Goal: Task Accomplishment & Management: Use online tool/utility

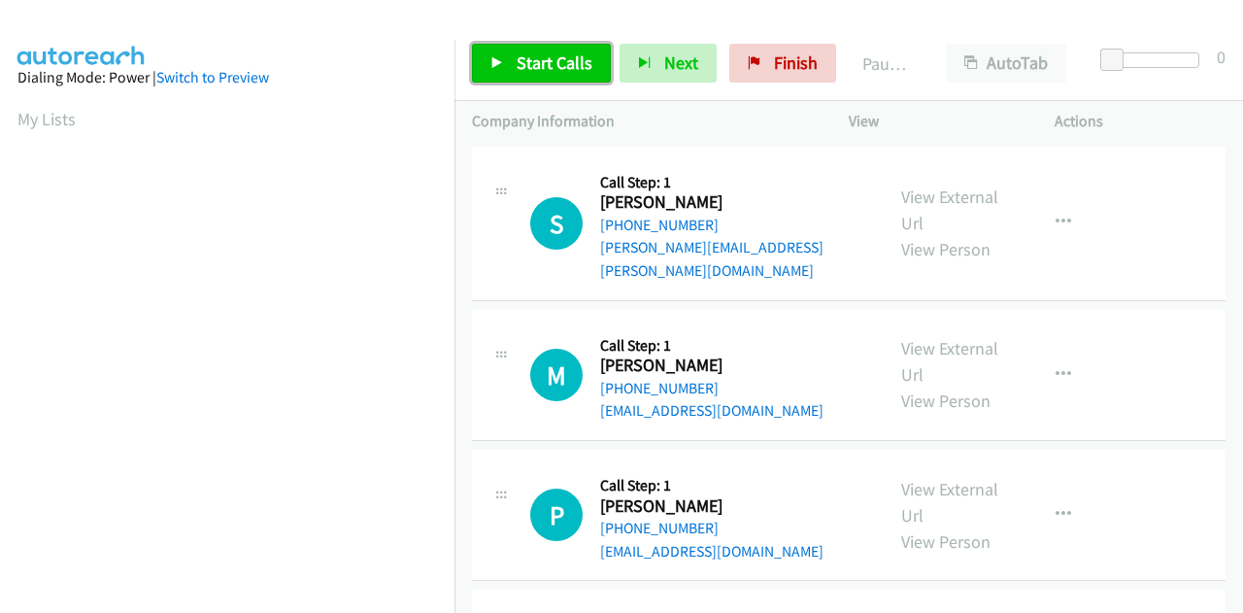
click at [551, 71] on span "Start Calls" at bounding box center [555, 62] width 76 height 22
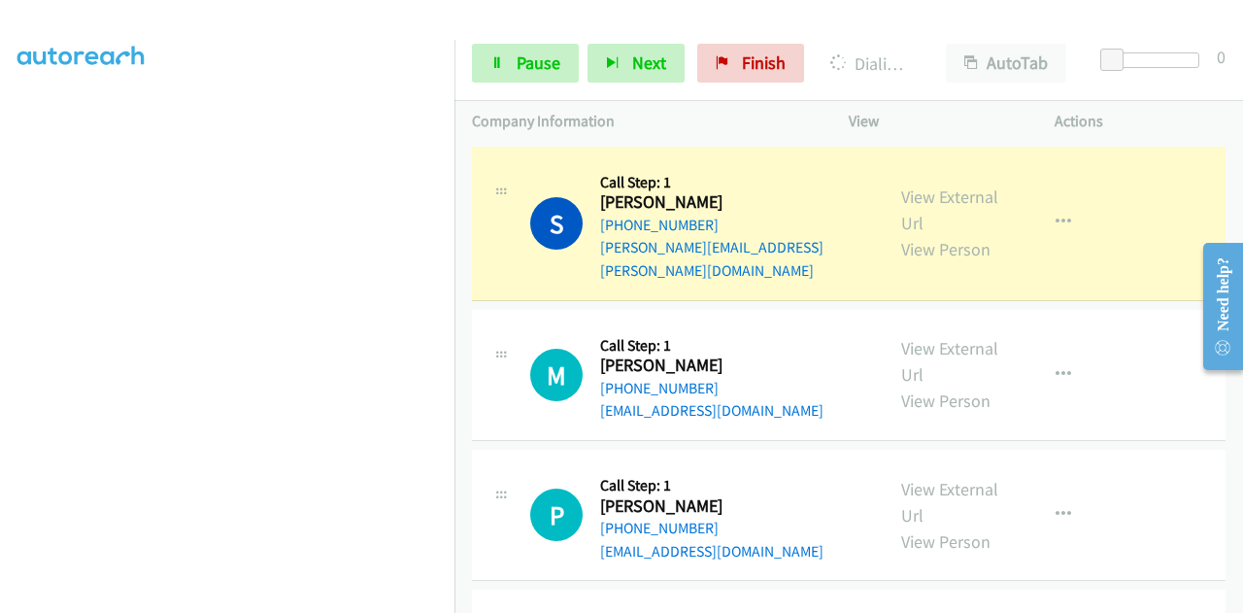
scroll to position [476, 0]
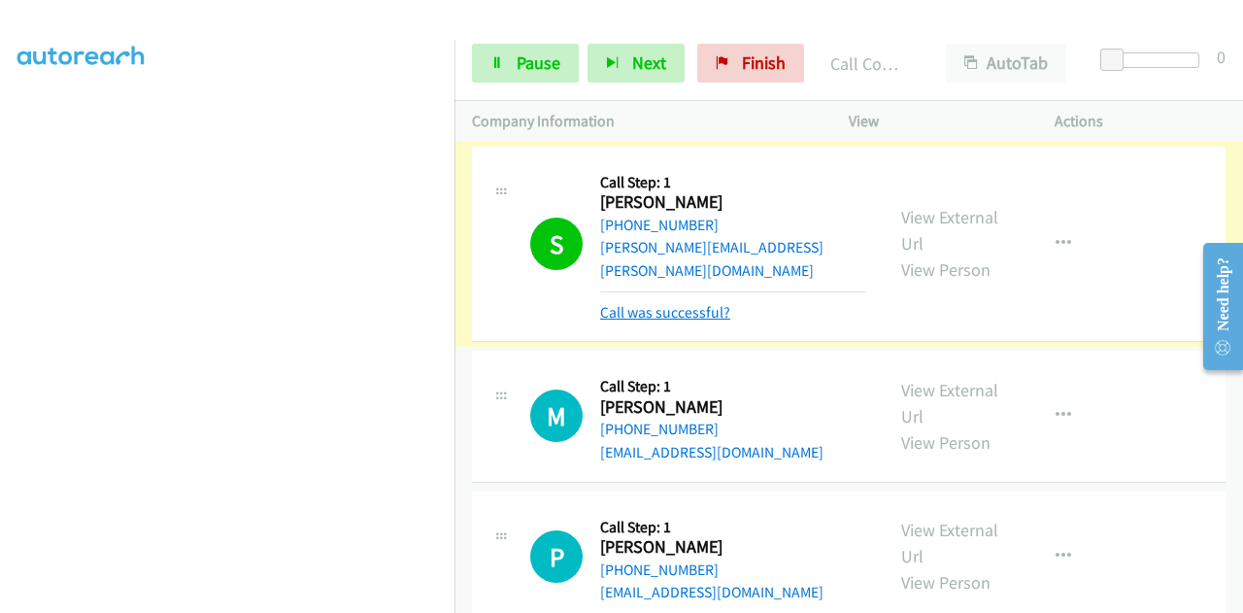
click at [704, 303] on link "Call was successful?" at bounding box center [665, 312] width 130 height 18
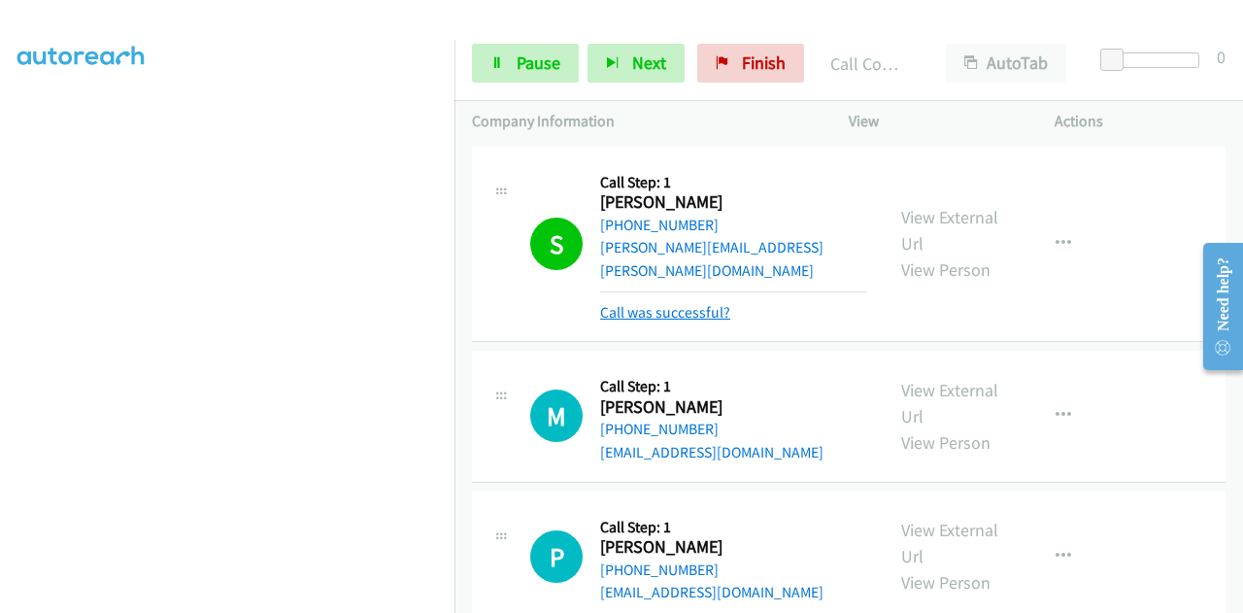
click at [709, 303] on link "Call was successful?" at bounding box center [665, 312] width 130 height 18
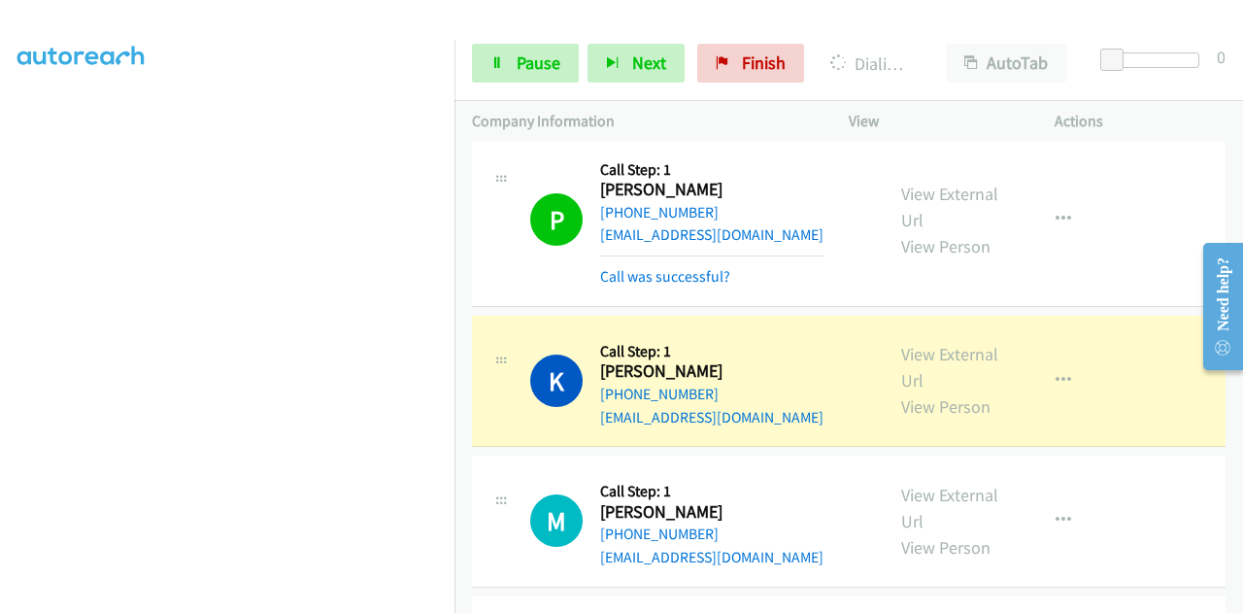
scroll to position [388, 0]
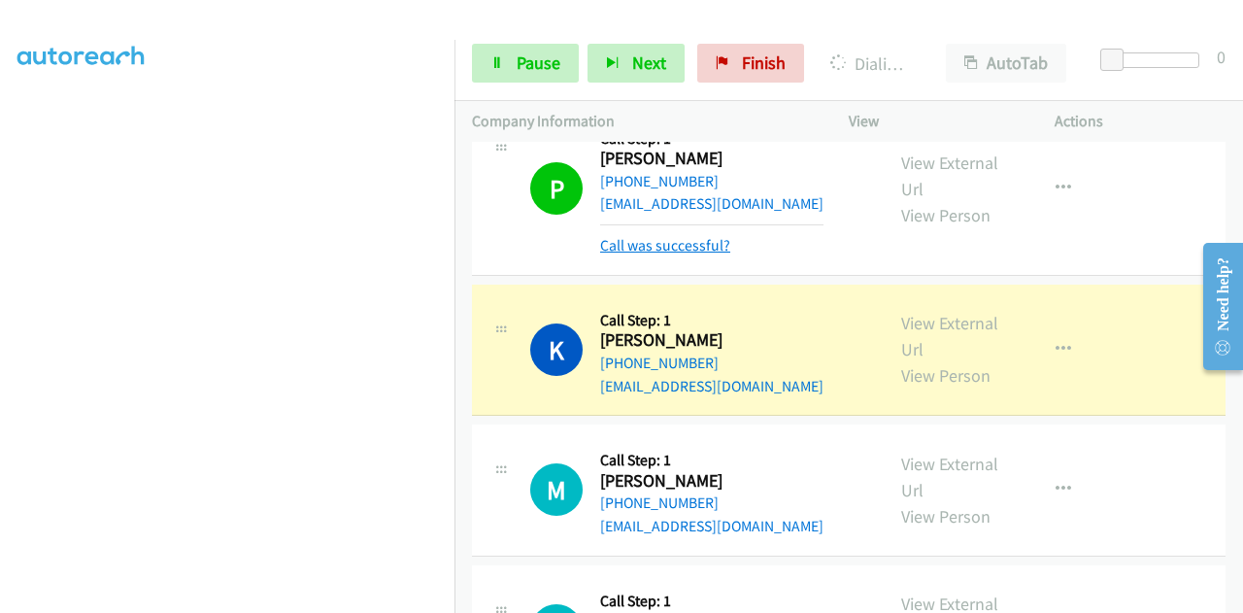
click at [701, 236] on link "Call was successful?" at bounding box center [665, 245] width 130 height 18
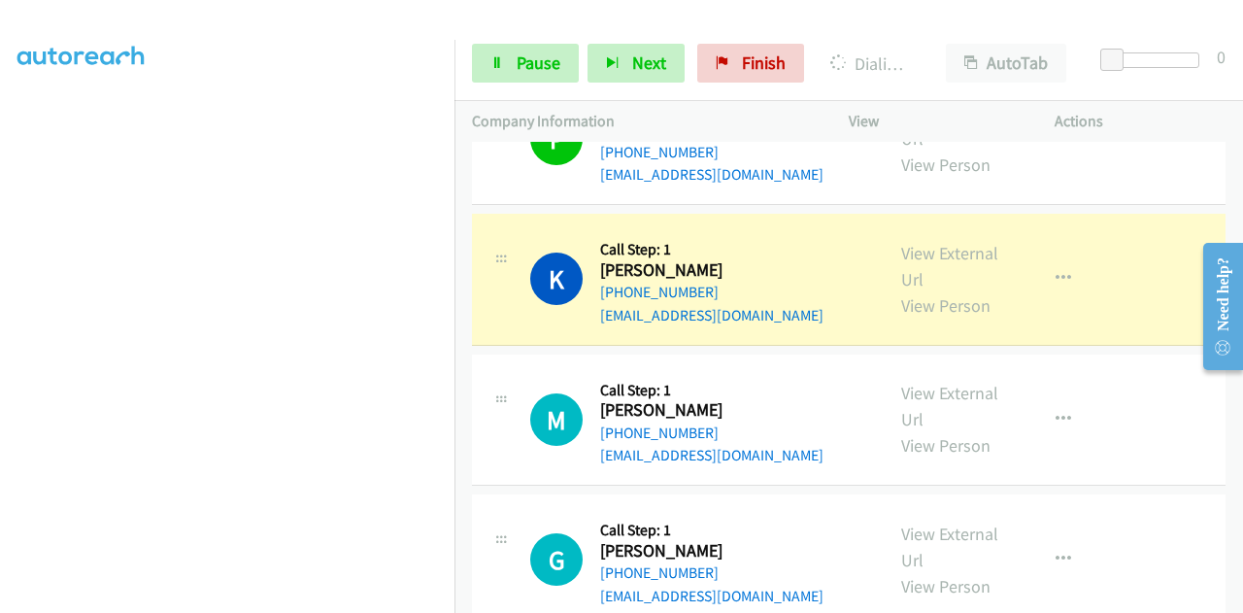
scroll to position [433, 0]
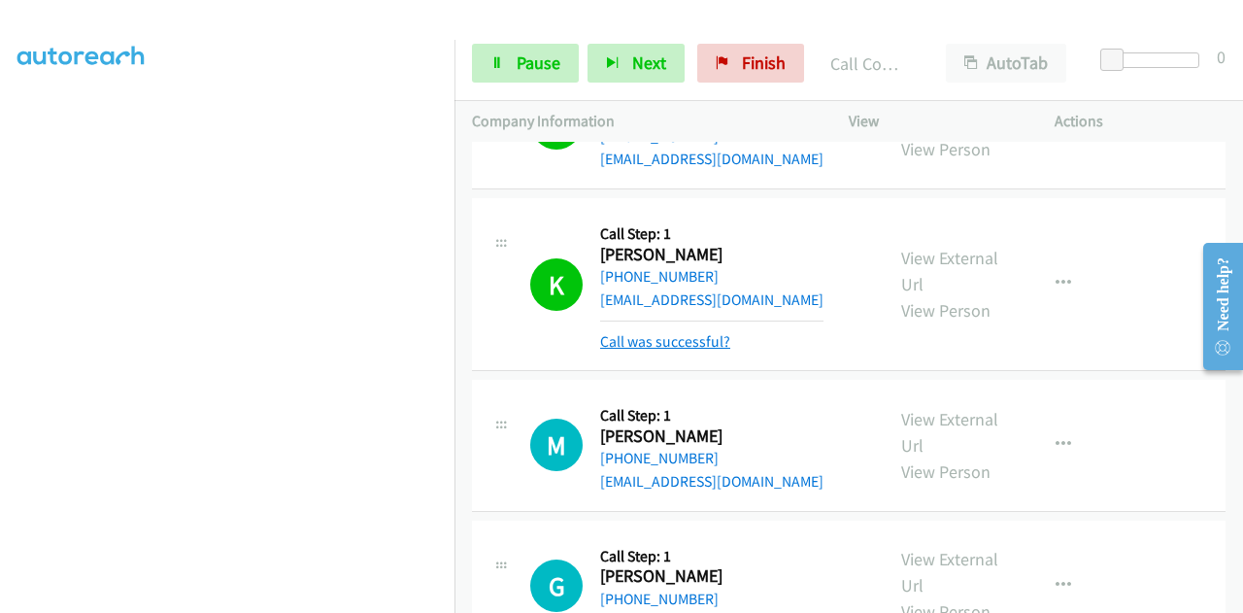
click at [689, 332] on link "Call was successful?" at bounding box center [665, 341] width 130 height 18
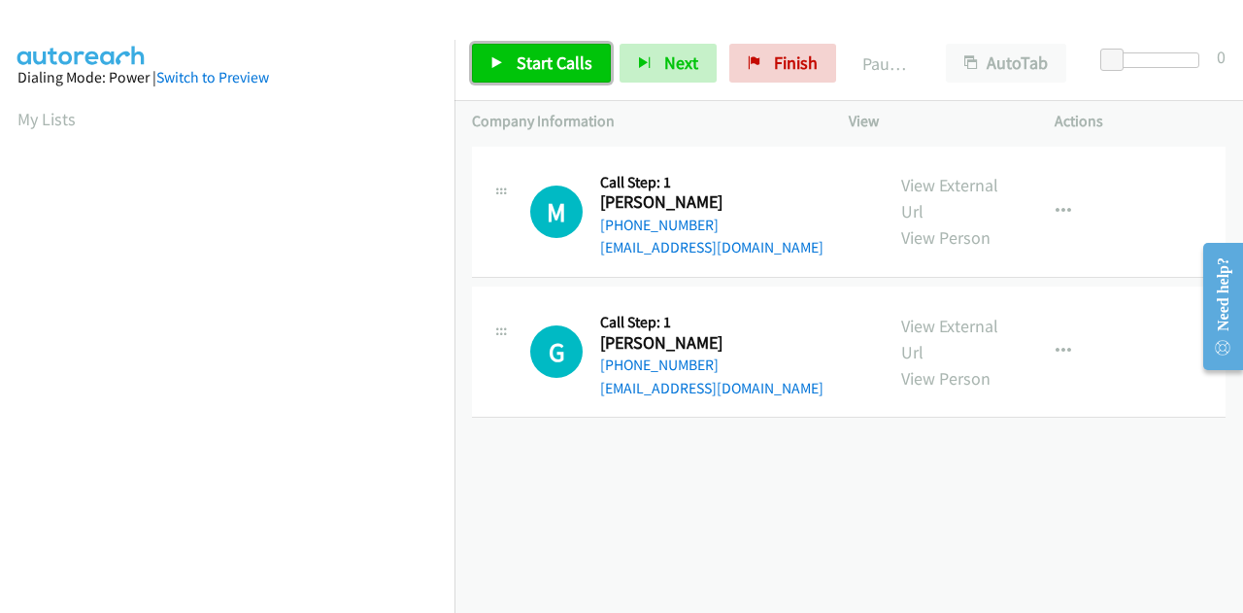
click at [545, 67] on span "Start Calls" at bounding box center [555, 62] width 76 height 22
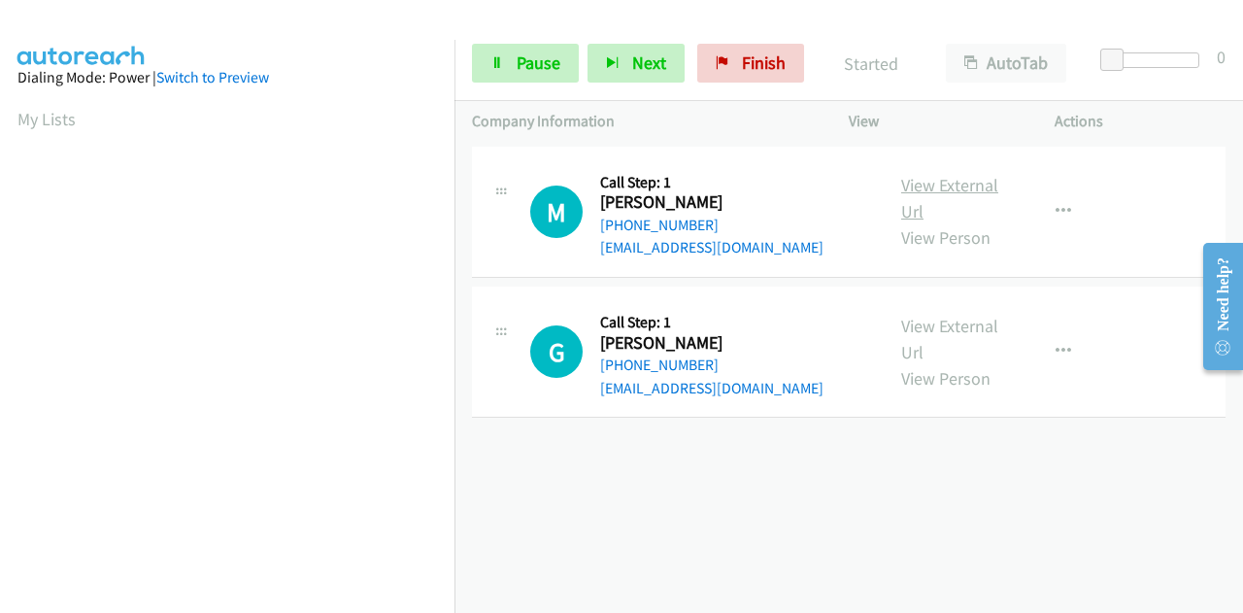
drag, startPoint x: 936, startPoint y: 172, endPoint x: 949, endPoint y: 188, distance: 20.8
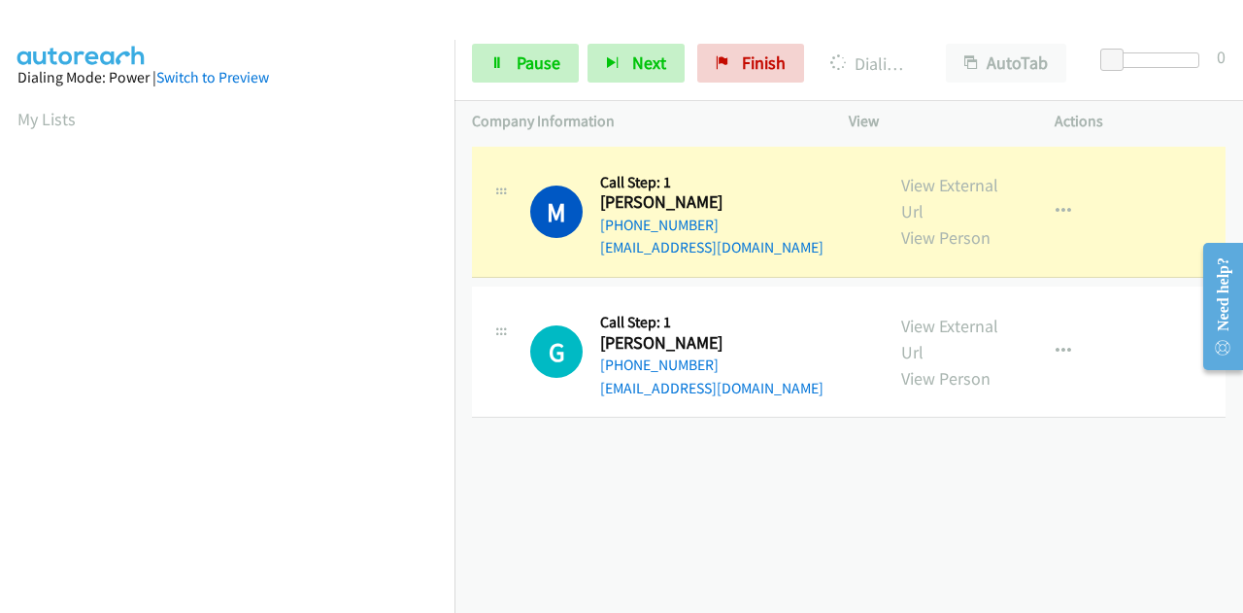
scroll to position [476, 0]
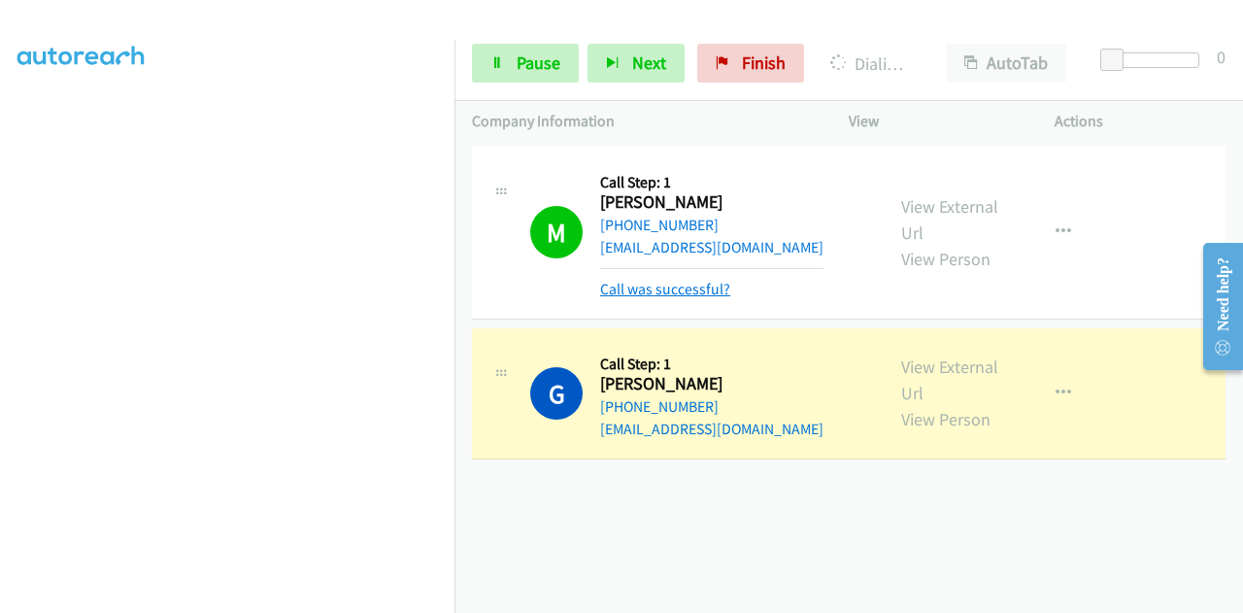
click at [666, 284] on link "Call was successful?" at bounding box center [665, 289] width 130 height 18
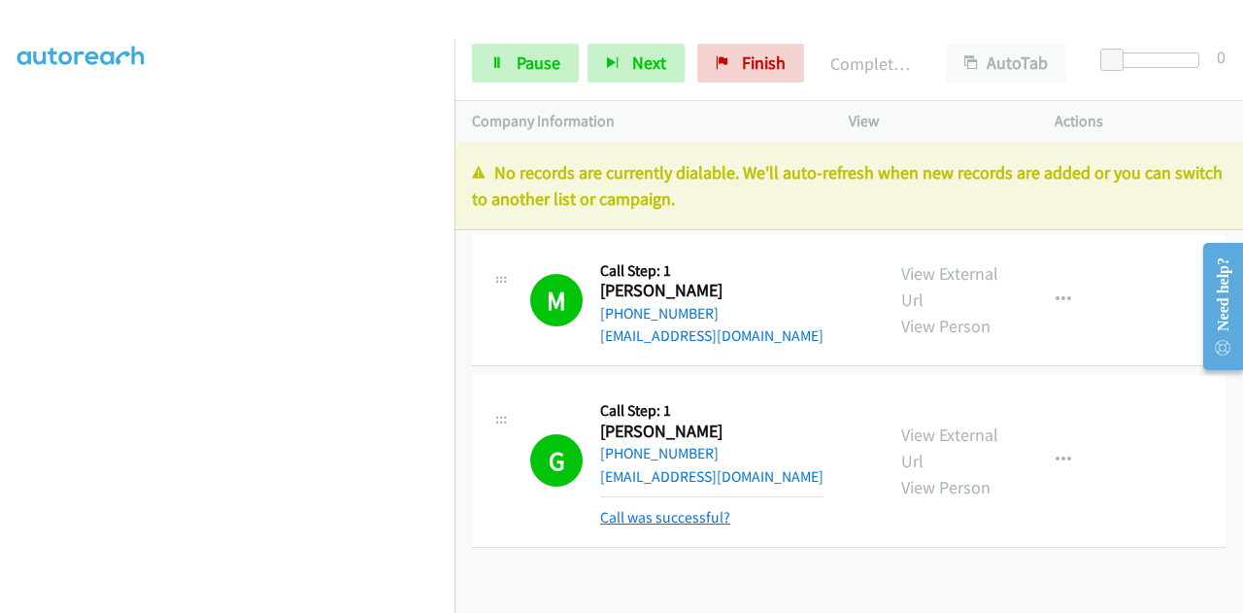
click at [701, 512] on link "Call was successful?" at bounding box center [665, 517] width 130 height 18
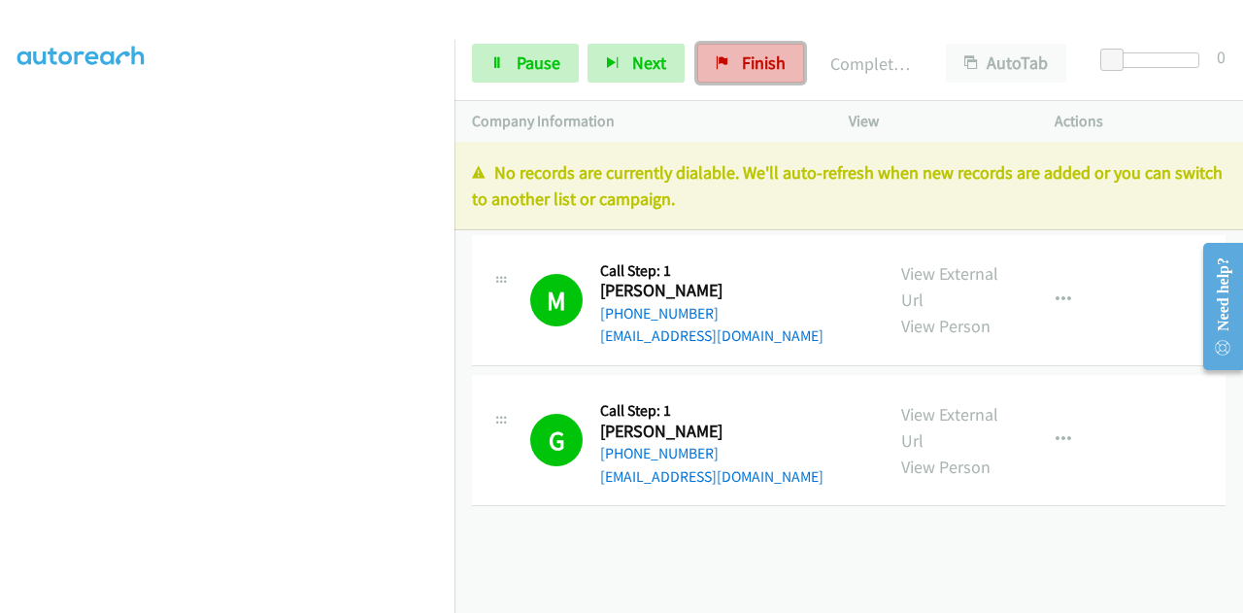
click at [730, 67] on link "Finish" at bounding box center [750, 63] width 107 height 39
